Goal: Entertainment & Leisure: Consume media (video, audio)

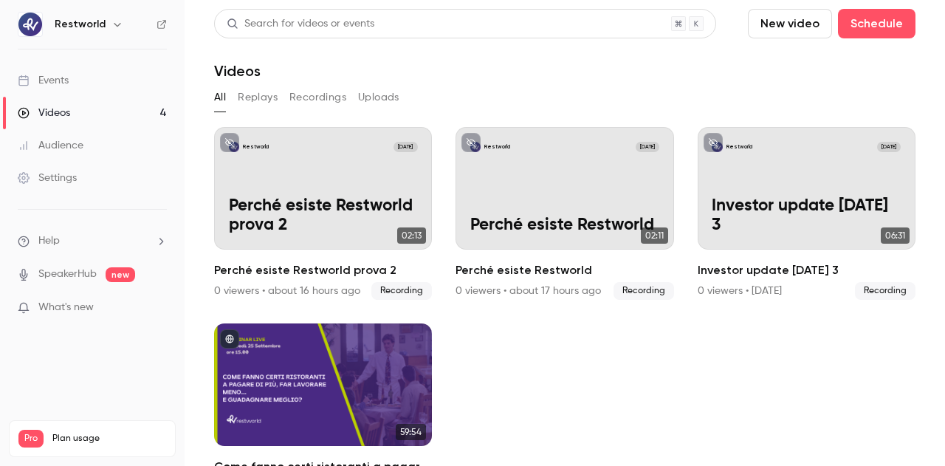
click at [102, 113] on link "Videos 4" at bounding box center [92, 113] width 185 height 32
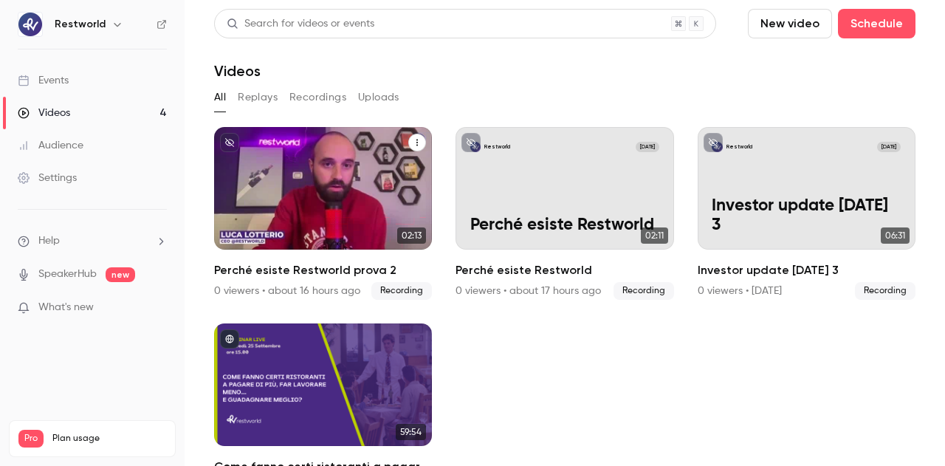
click at [281, 196] on p "Perché esiste Restworld prova 2" at bounding box center [323, 215] width 189 height 39
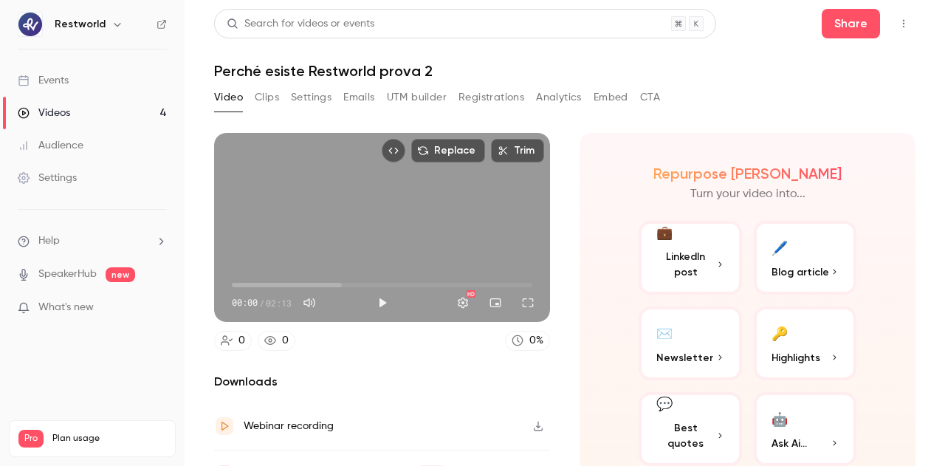
click at [893, 30] on button "Top Bar Actions" at bounding box center [904, 24] width 24 height 24
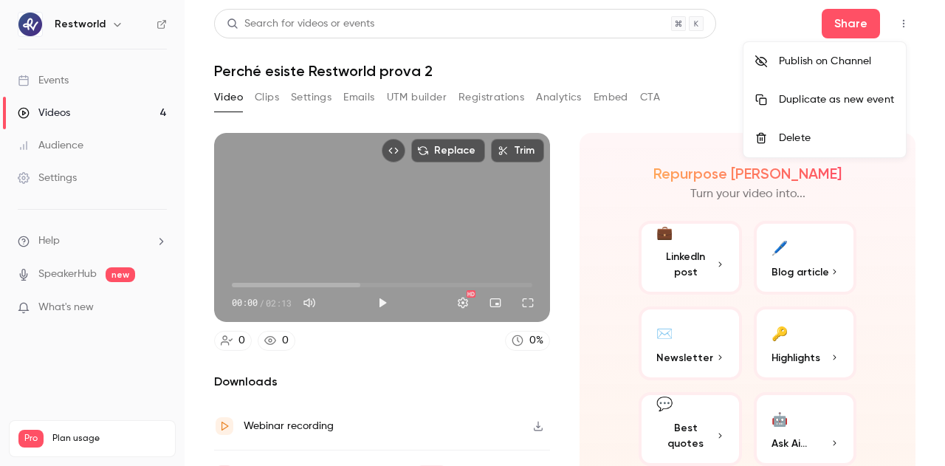
click at [649, 72] on div at bounding box center [472, 233] width 945 height 466
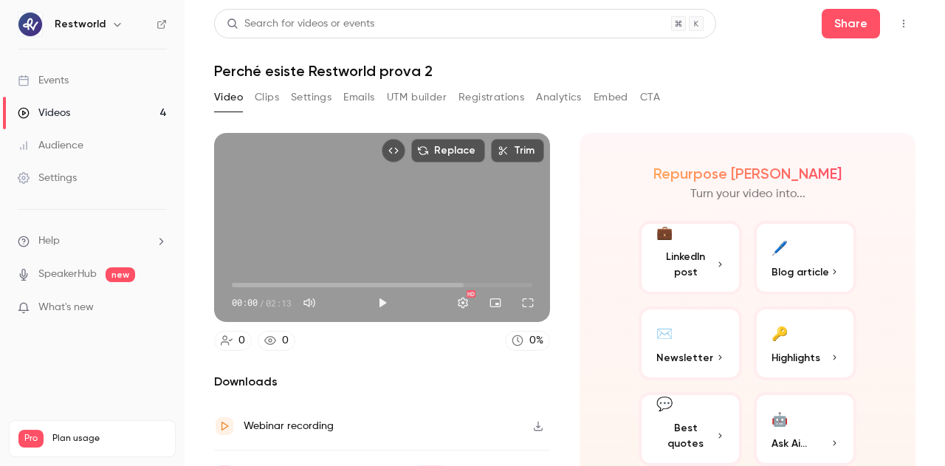
click at [267, 98] on button "Clips" at bounding box center [267, 98] width 24 height 24
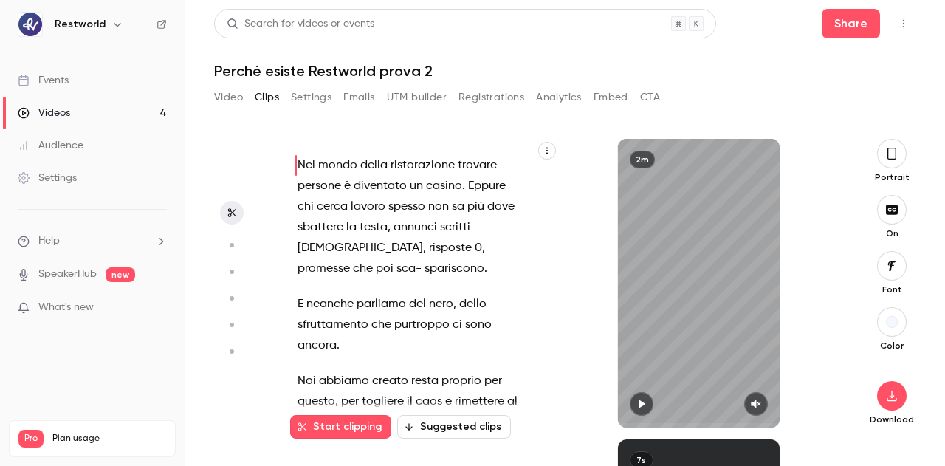
click at [82, 111] on link "Videos 4" at bounding box center [92, 113] width 185 height 32
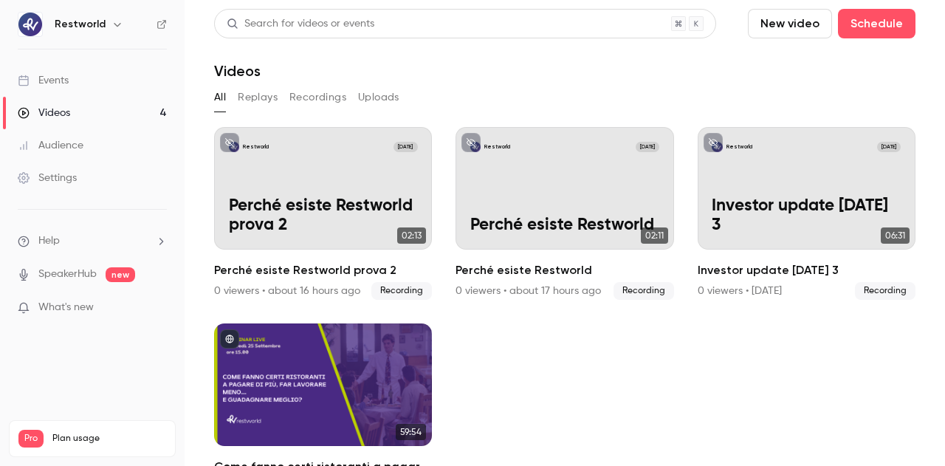
click at [774, 30] on button "New video" at bounding box center [790, 24] width 84 height 30
click at [775, 69] on div at bounding box center [766, 64] width 24 height 12
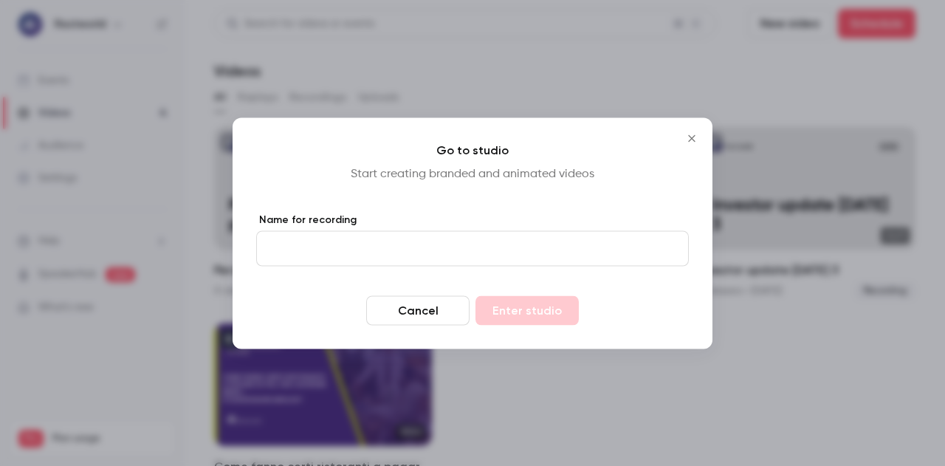
click at [449, 250] on input "Name for recording" at bounding box center [472, 247] width 433 height 35
click at [687, 140] on icon "Close" at bounding box center [692, 138] width 18 height 12
